Goal: Information Seeking & Learning: Learn about a topic

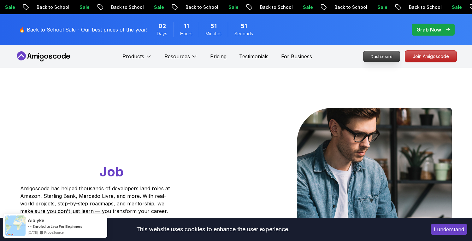
click at [374, 57] on p "Dashboard" at bounding box center [381, 56] width 36 height 11
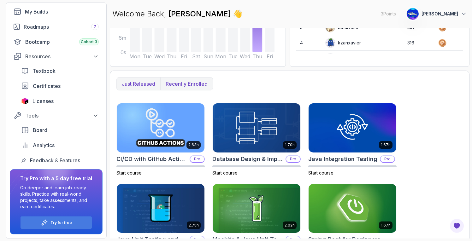
click at [186, 83] on p "Recently enrolled" at bounding box center [186, 84] width 42 height 8
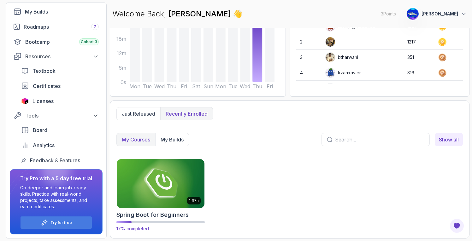
click at [171, 190] on img at bounding box center [160, 183] width 92 height 51
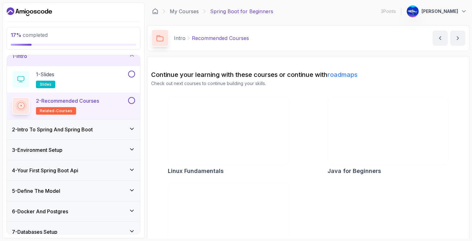
scroll to position [13, 0]
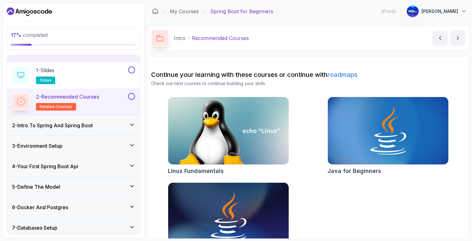
click at [126, 124] on div "2 - Intro To Spring And Spring Boot" at bounding box center [73, 126] width 123 height 8
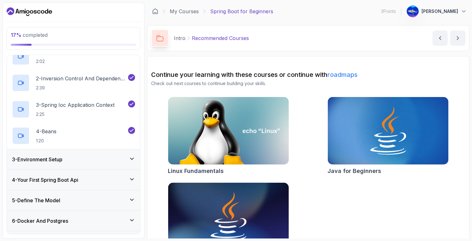
click at [131, 159] on icon at bounding box center [132, 159] width 6 height 6
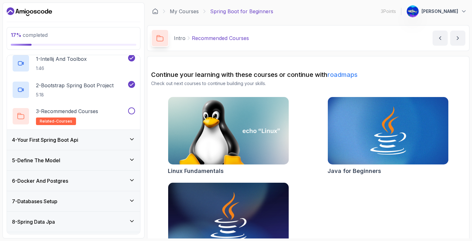
scroll to position [68, 0]
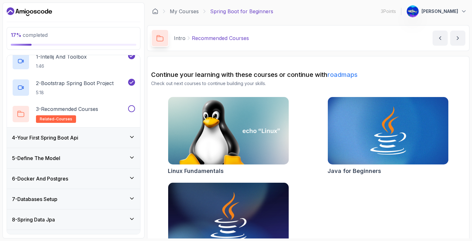
click at [129, 135] on icon at bounding box center [132, 137] width 6 height 6
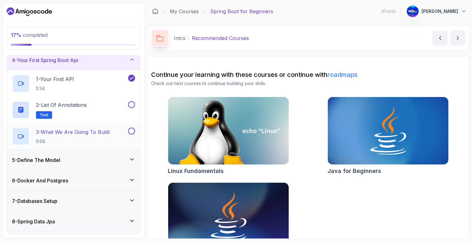
scroll to position [75, 0]
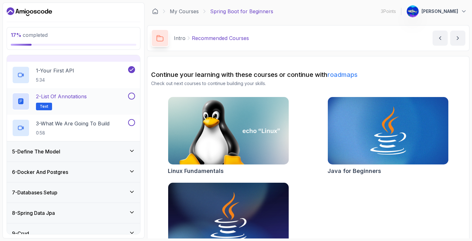
click at [102, 95] on div "2 - List of Annotations Text" at bounding box center [69, 102] width 115 height 18
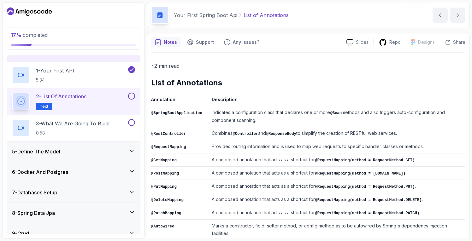
scroll to position [24, 0]
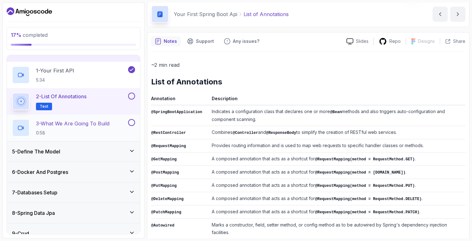
click at [101, 123] on p "3 - What We Are Going To Build" at bounding box center [72, 124] width 73 height 8
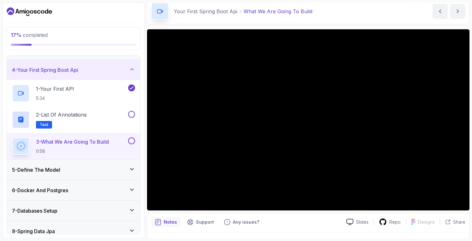
scroll to position [52, 0]
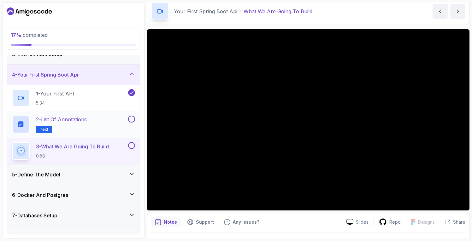
click at [132, 119] on button at bounding box center [131, 119] width 7 height 7
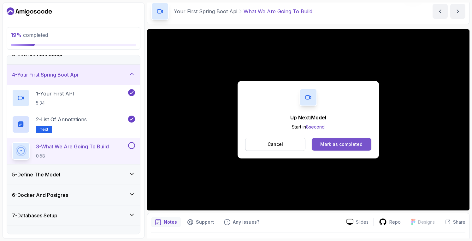
click at [328, 145] on div "Mark as completed" at bounding box center [341, 144] width 42 height 6
